Goal: Task Accomplishment & Management: Manage account settings

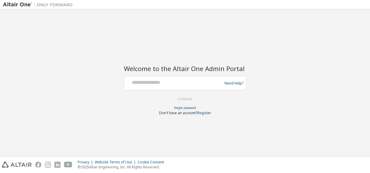
click at [29, 3] on img at bounding box center [39, 5] width 73 height 6
click at [22, 6] on img at bounding box center [39, 5] width 73 height 6
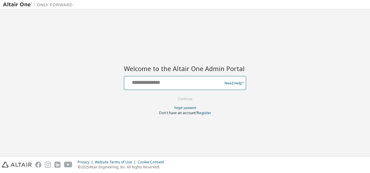
click at [156, 83] on input "text" at bounding box center [174, 81] width 95 height 8
type input "**********"
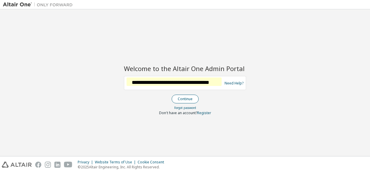
click at [197, 99] on button "Continue" at bounding box center [185, 99] width 27 height 9
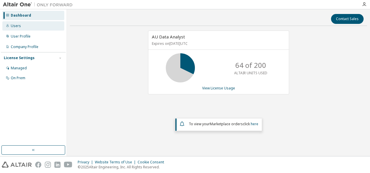
click at [22, 26] on div "Users" at bounding box center [33, 25] width 62 height 9
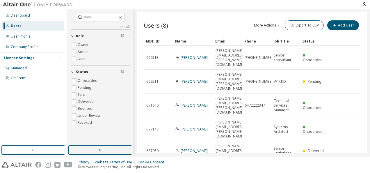
click at [25, 4] on img at bounding box center [39, 5] width 73 height 6
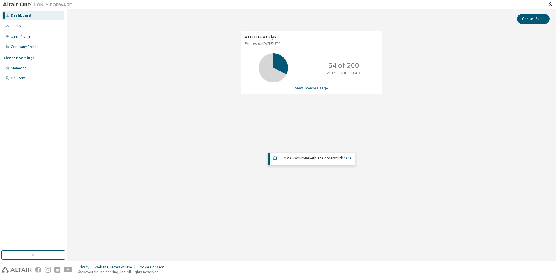
click at [305, 86] on link "View License Usage" at bounding box center [311, 88] width 33 height 5
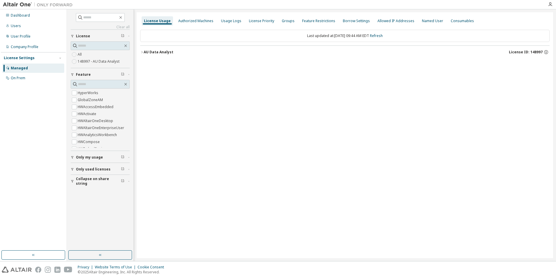
click at [140, 52] on icon "button" at bounding box center [141, 51] width 3 height 3
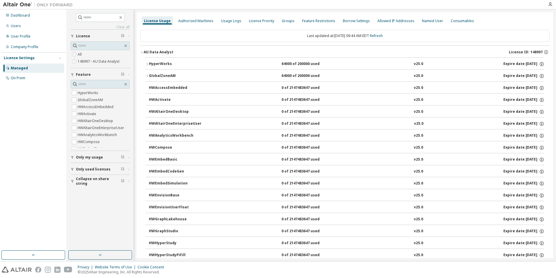
click at [147, 62] on icon "button" at bounding box center [146, 63] width 3 height 3
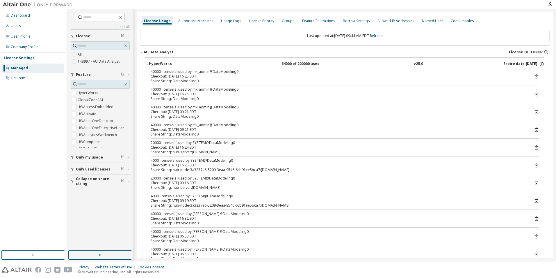
click at [147, 62] on icon "button" at bounding box center [146, 63] width 3 height 3
